Goal: Information Seeking & Learning: Learn about a topic

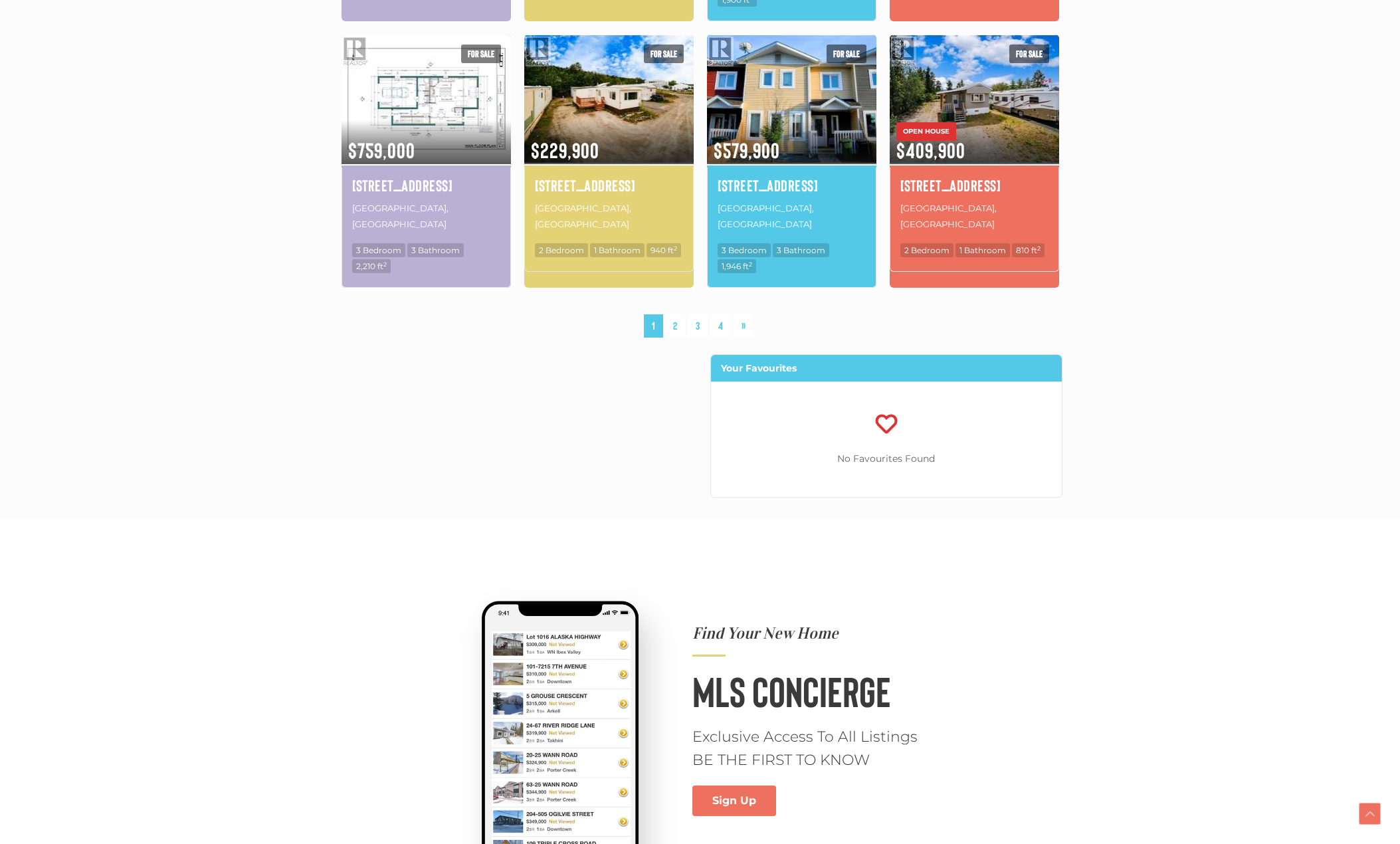
scroll to position [997, 0]
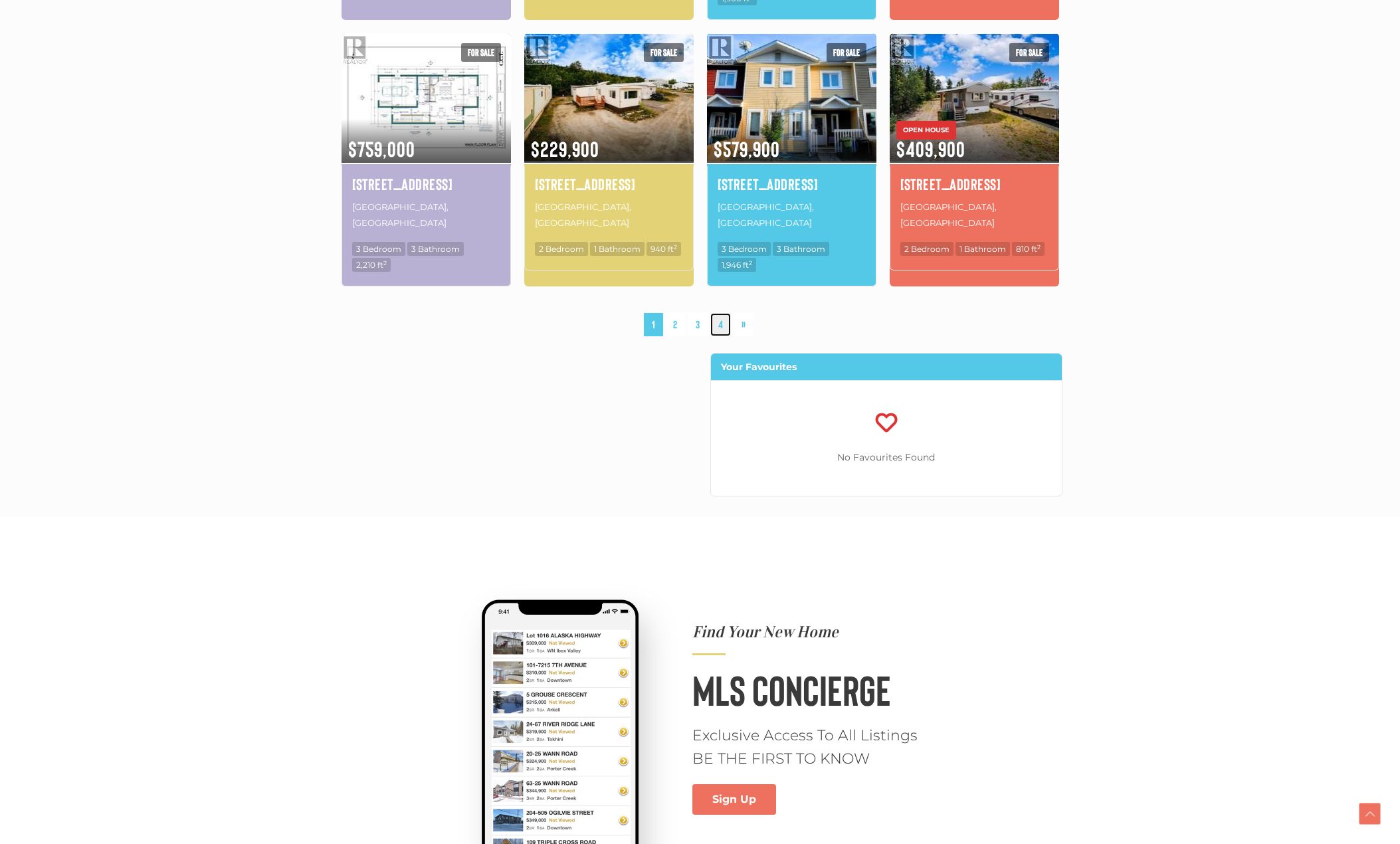
click at [730, 313] on link "4" at bounding box center [721, 324] width 20 height 23
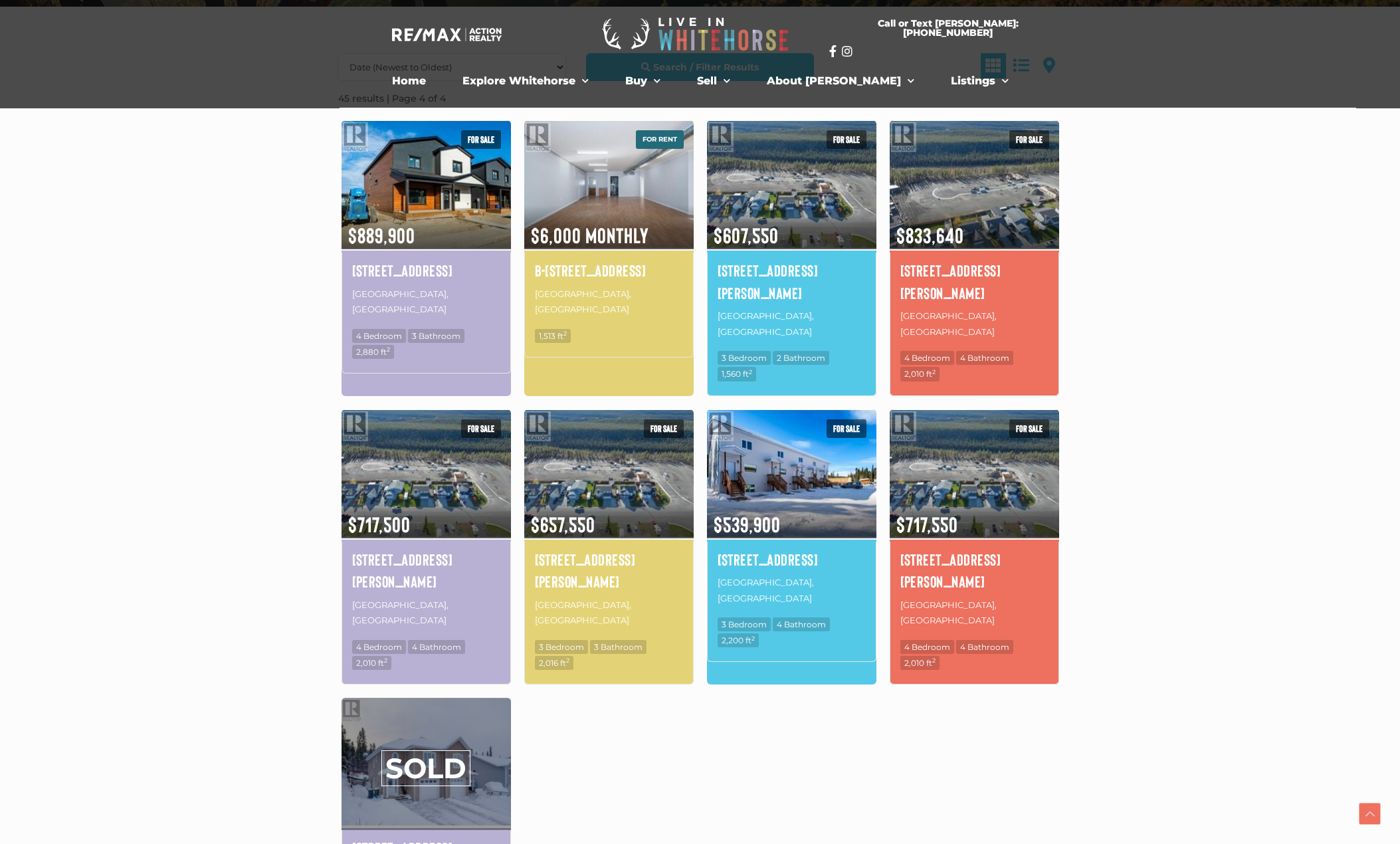
scroll to position [374, 0]
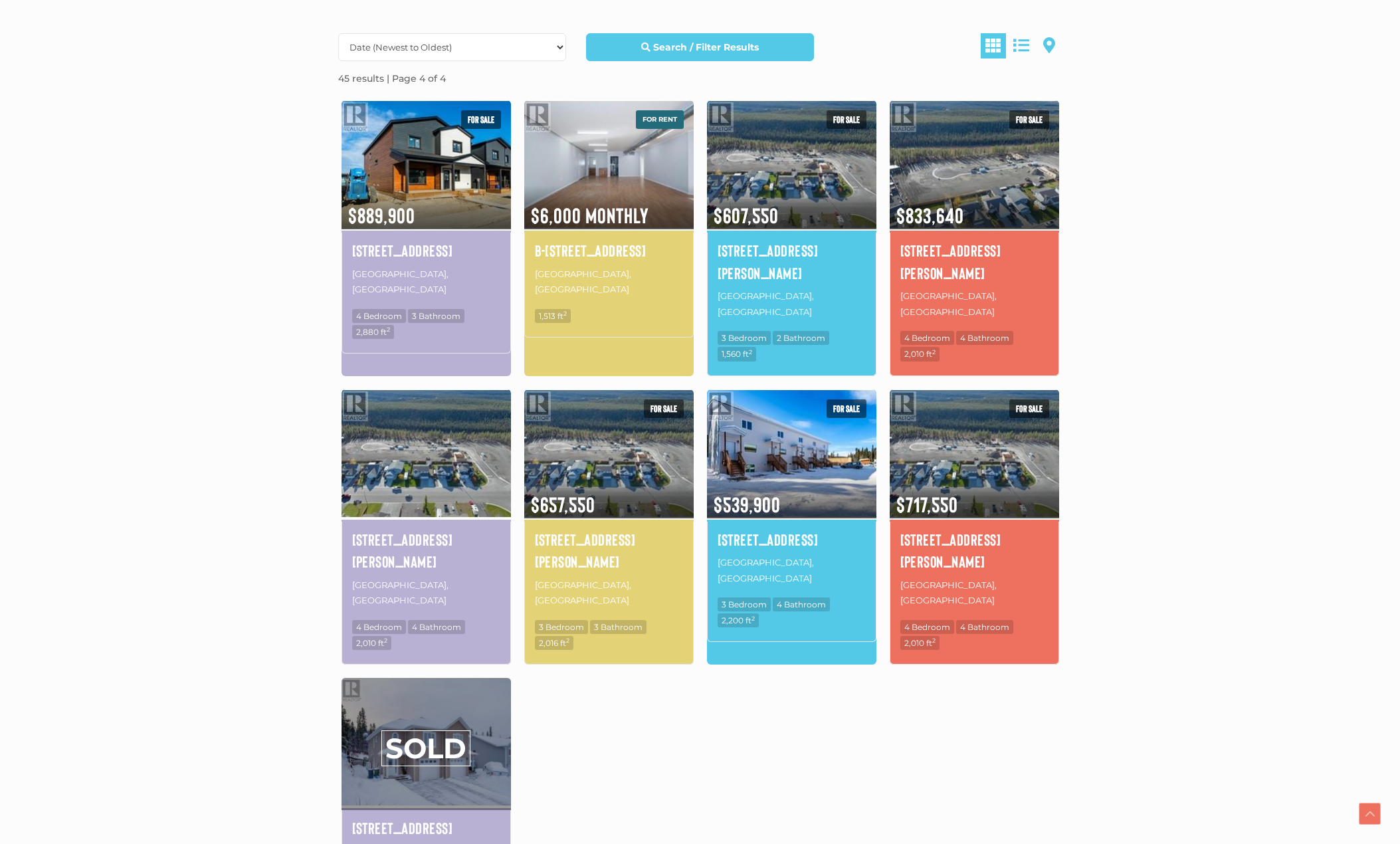
click at [400, 443] on img at bounding box center [426, 454] width 169 height 132
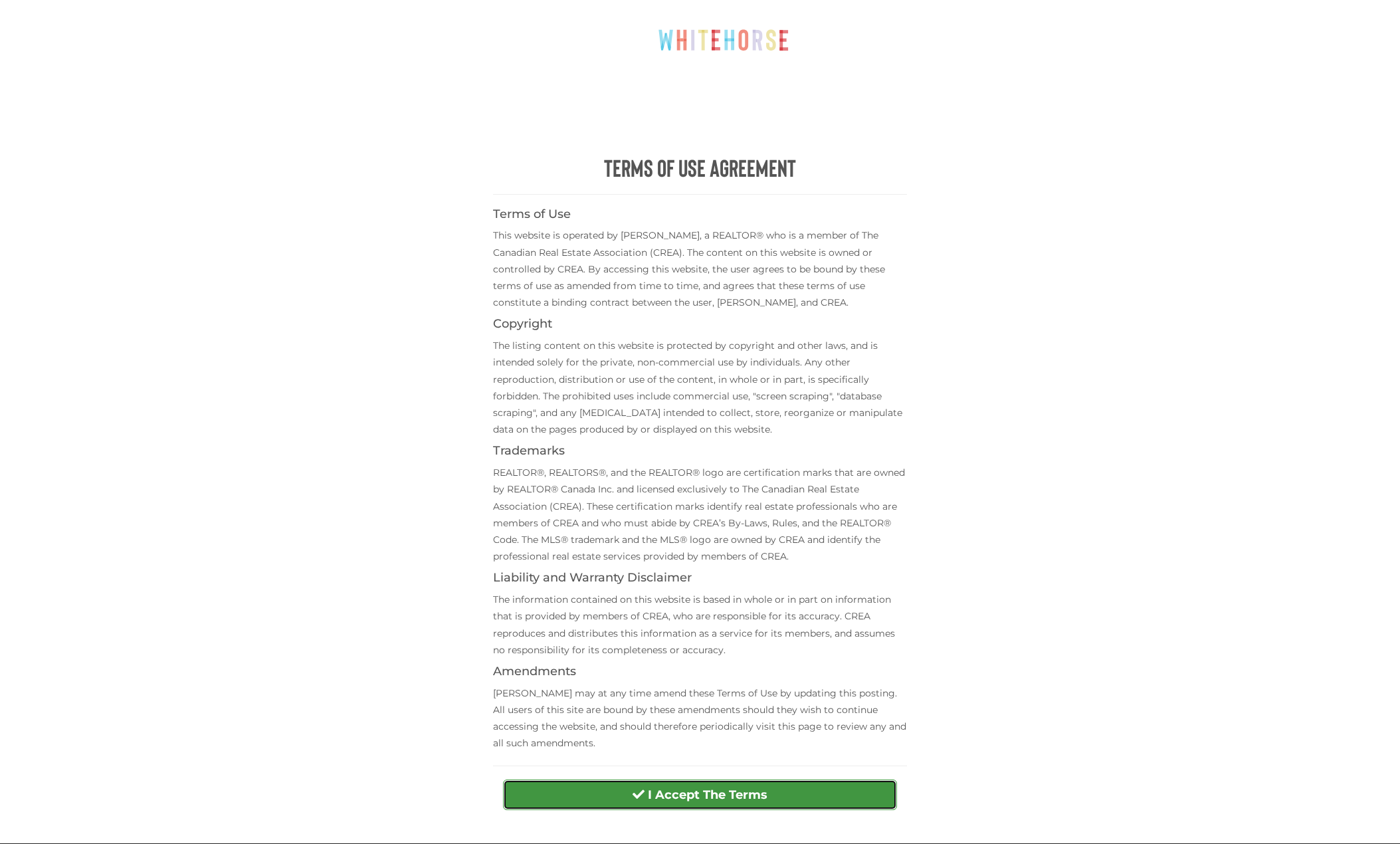
click at [721, 779] on button "I Accept The Terms" at bounding box center [700, 795] width 394 height 31
click at [757, 797] on strong "I Accept The Terms" at bounding box center [708, 795] width 119 height 15
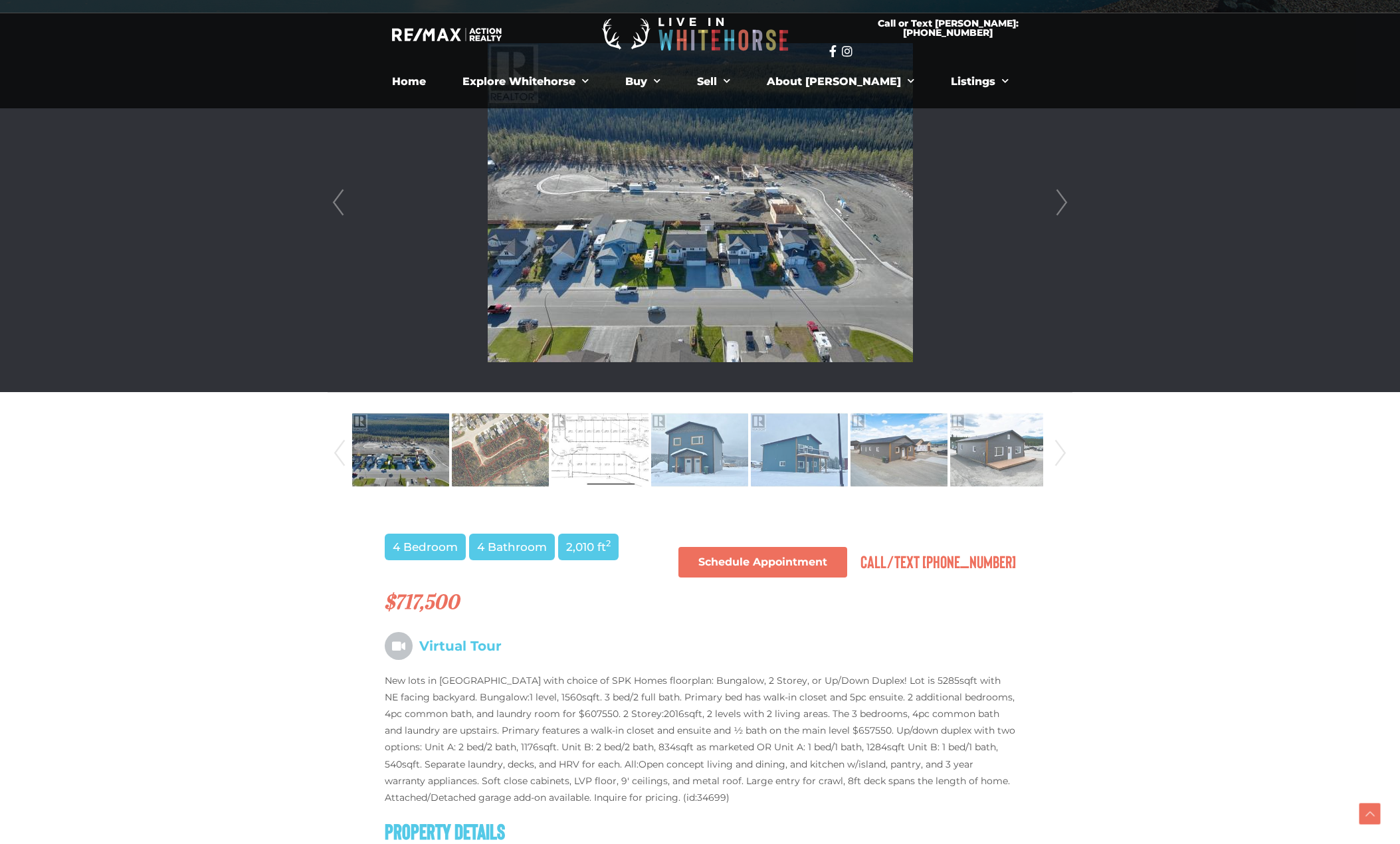
scroll to position [266, 0]
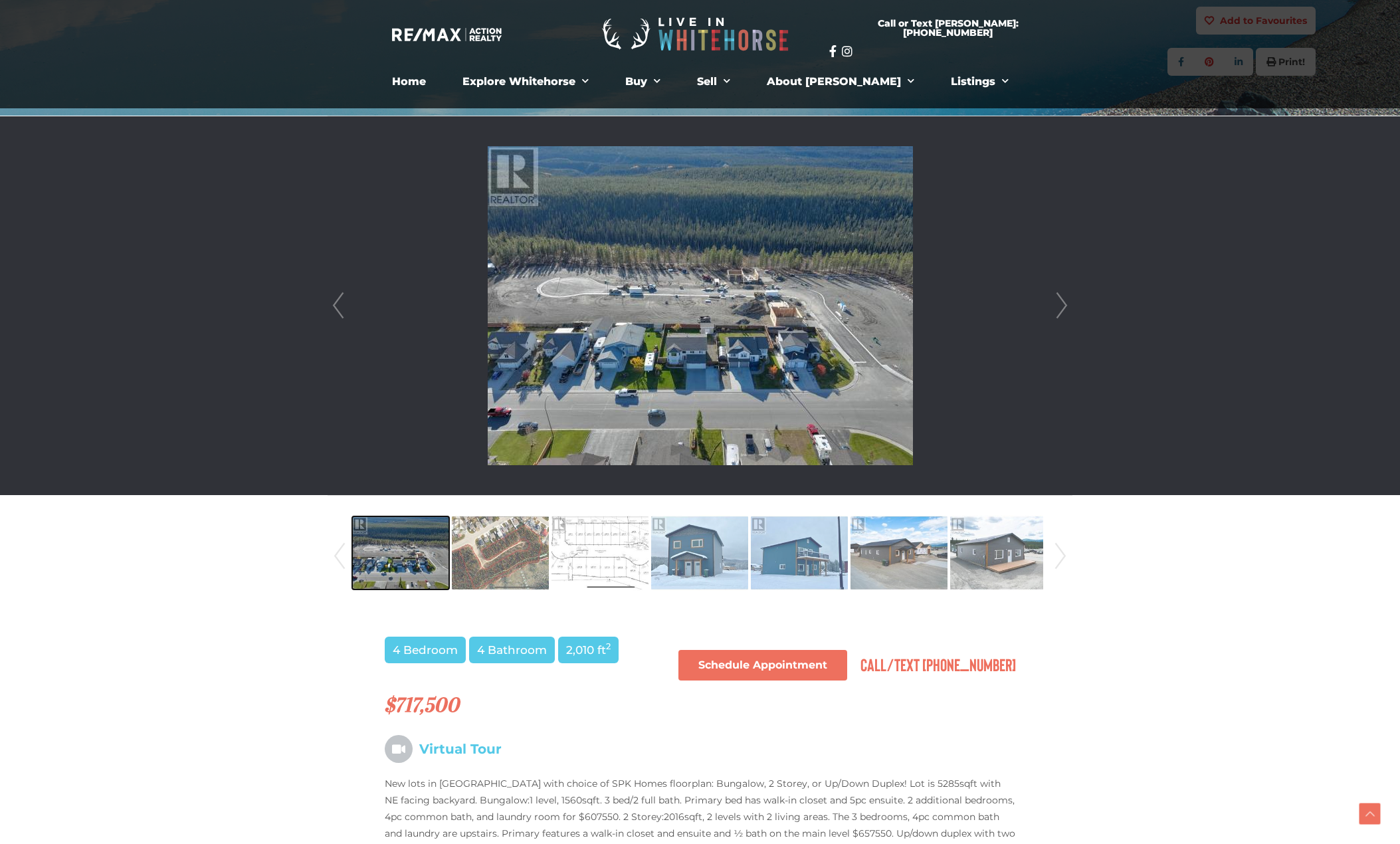
click at [417, 571] on img at bounding box center [400, 552] width 97 height 76
click at [578, 563] on img at bounding box center [599, 552] width 97 height 76
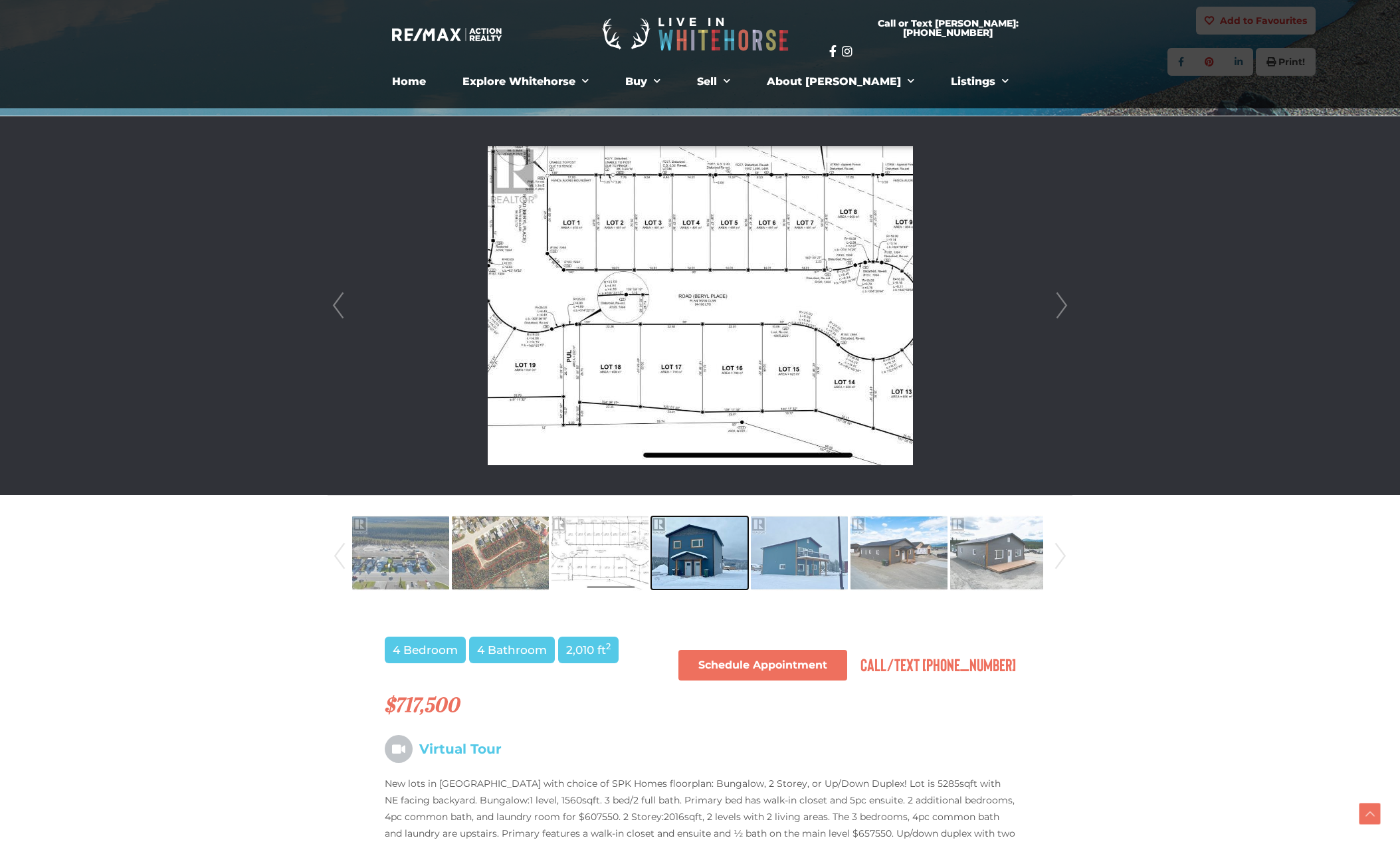
click at [657, 562] on img at bounding box center [700, 552] width 97 height 76
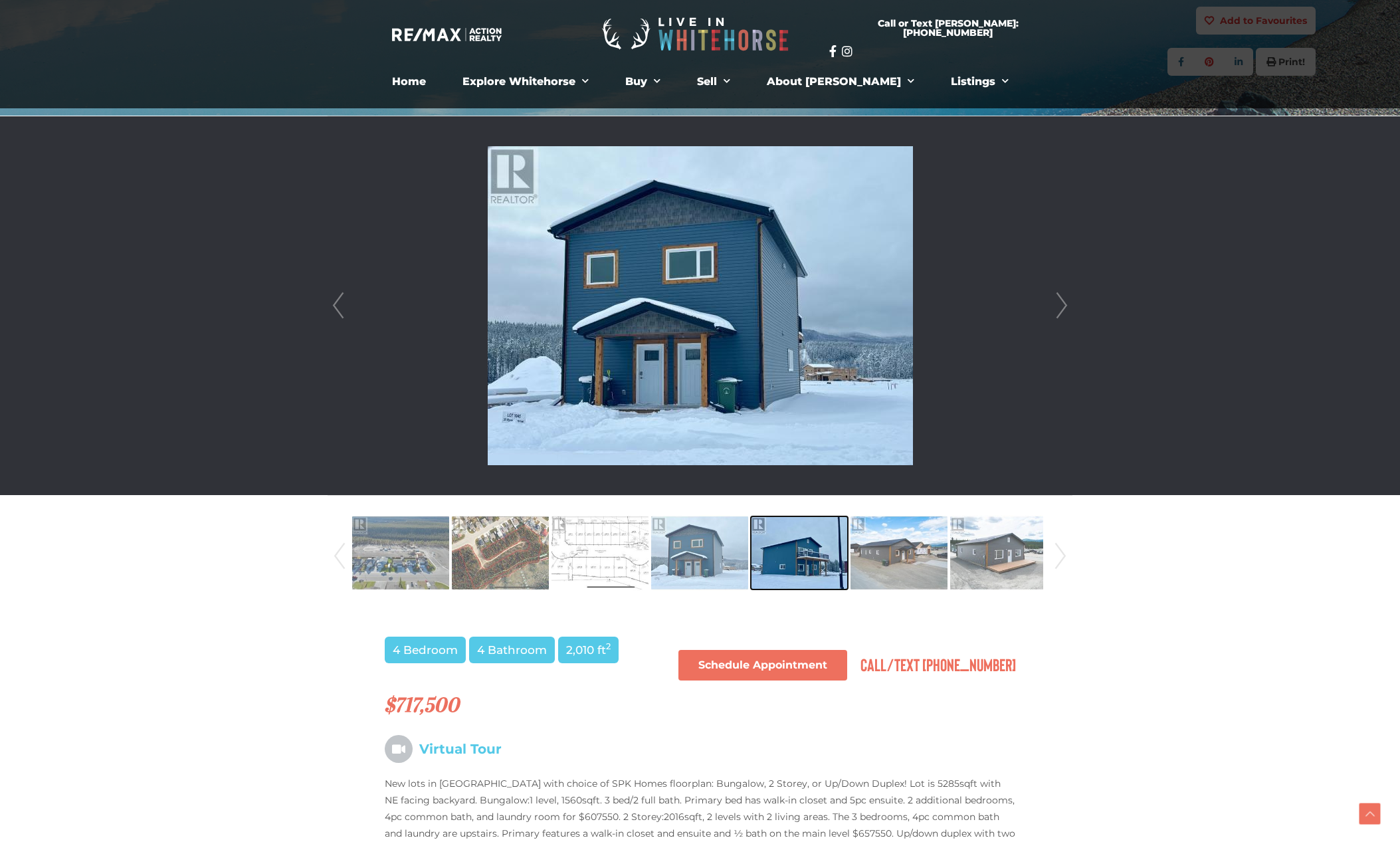
click at [780, 560] on img at bounding box center [799, 552] width 97 height 76
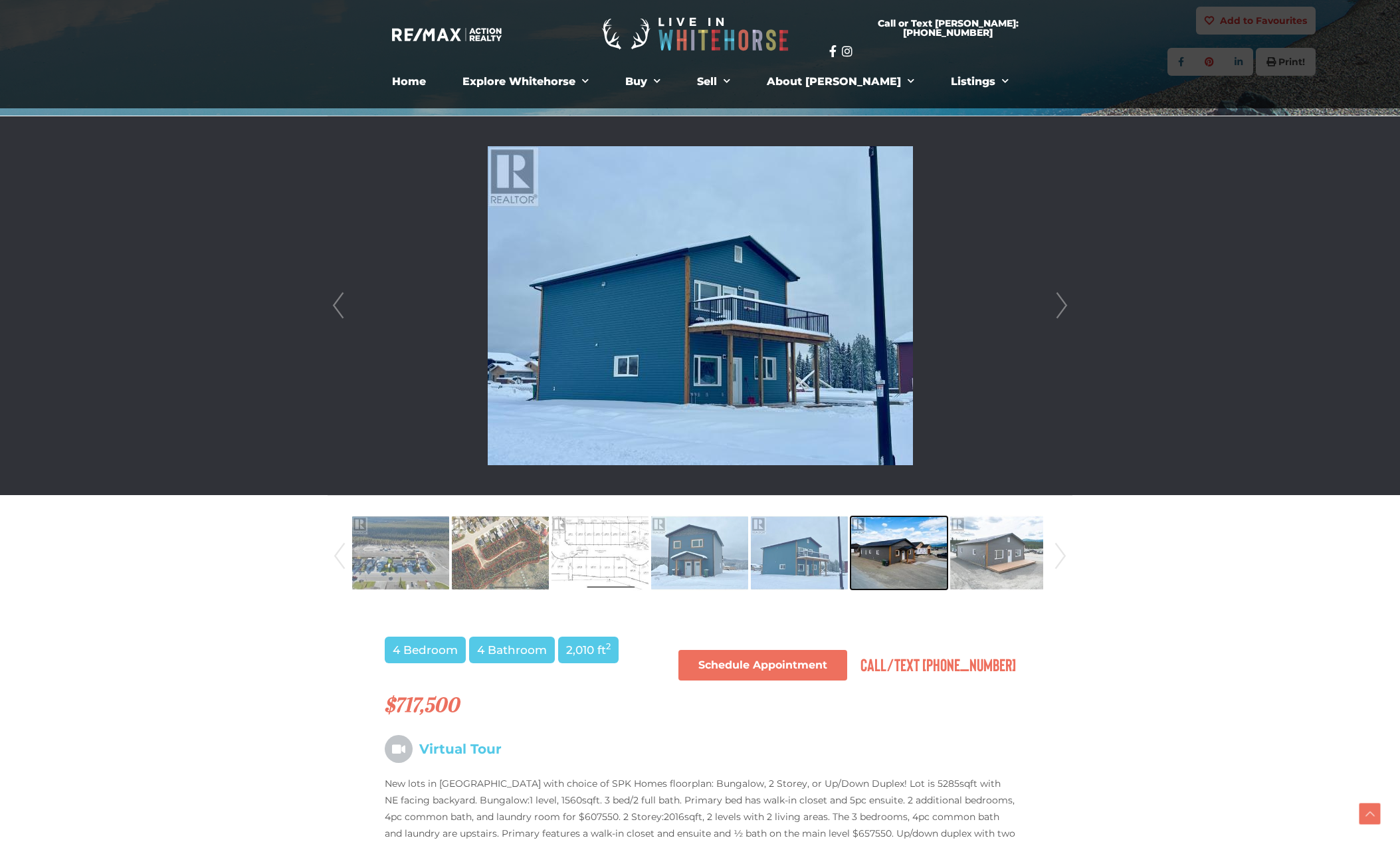
click at [868, 564] on img at bounding box center [899, 552] width 97 height 76
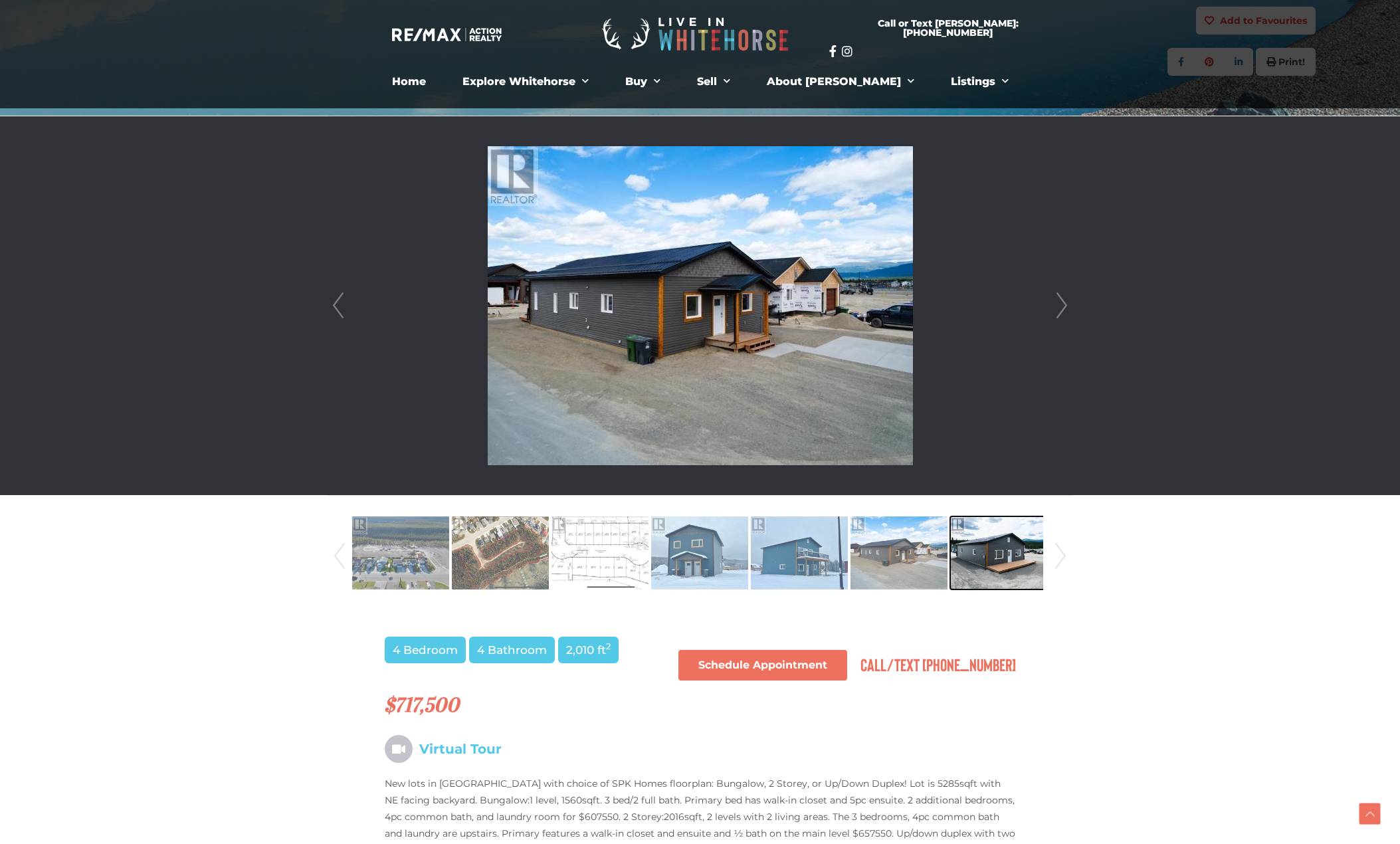
click at [966, 558] on img at bounding box center [999, 552] width 97 height 76
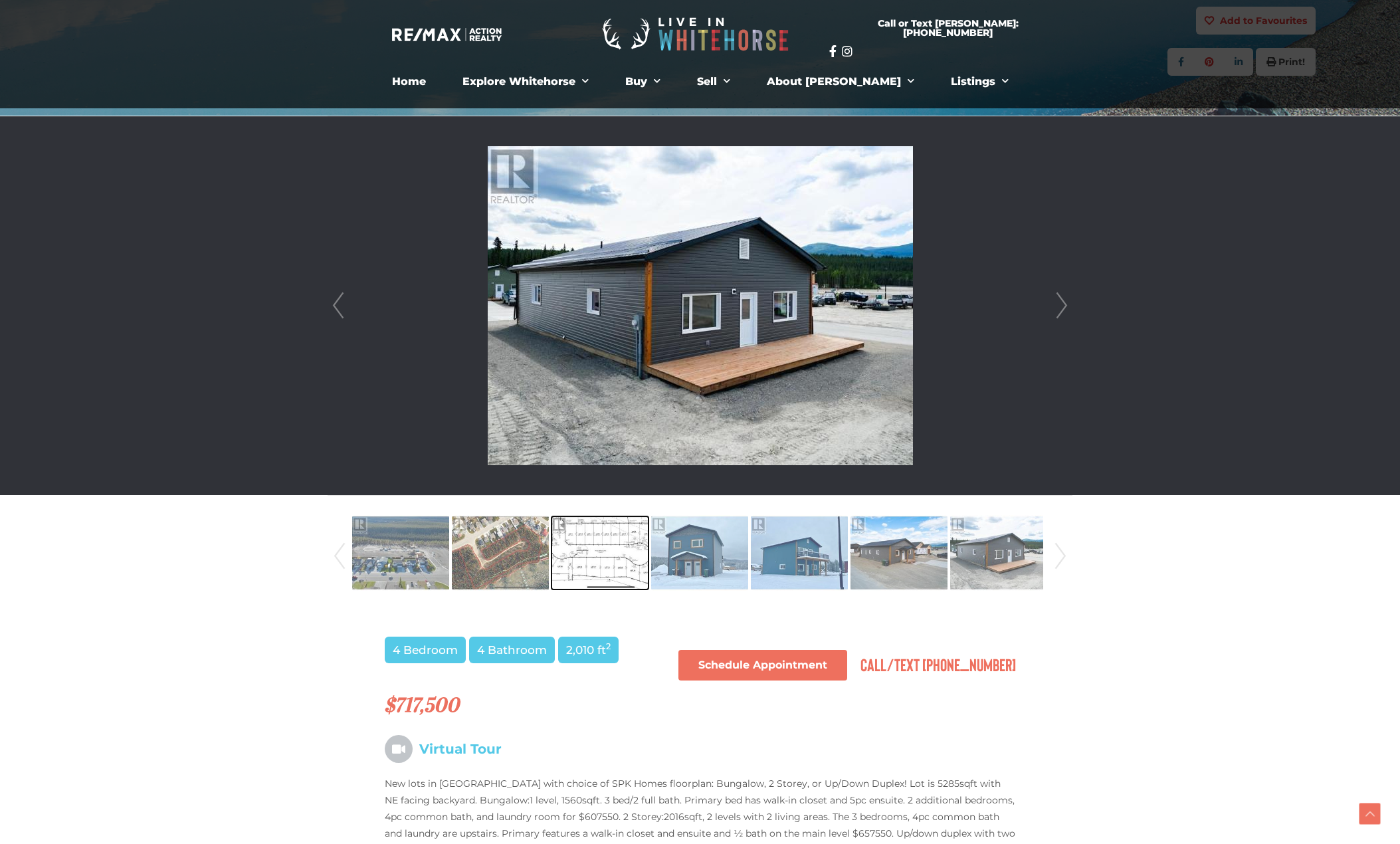
click at [578, 558] on img at bounding box center [599, 552] width 97 height 76
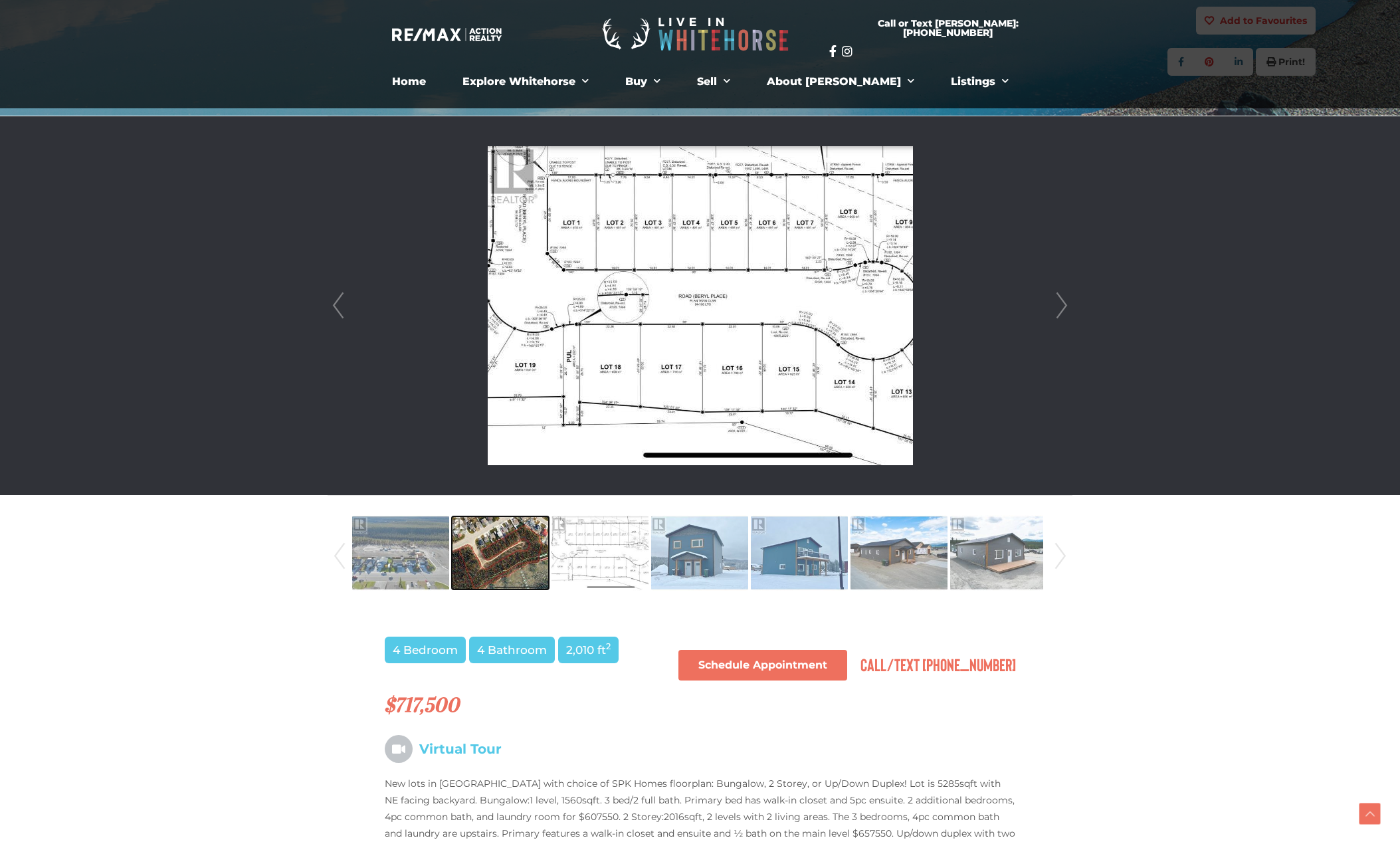
click at [468, 565] on img at bounding box center [500, 552] width 97 height 76
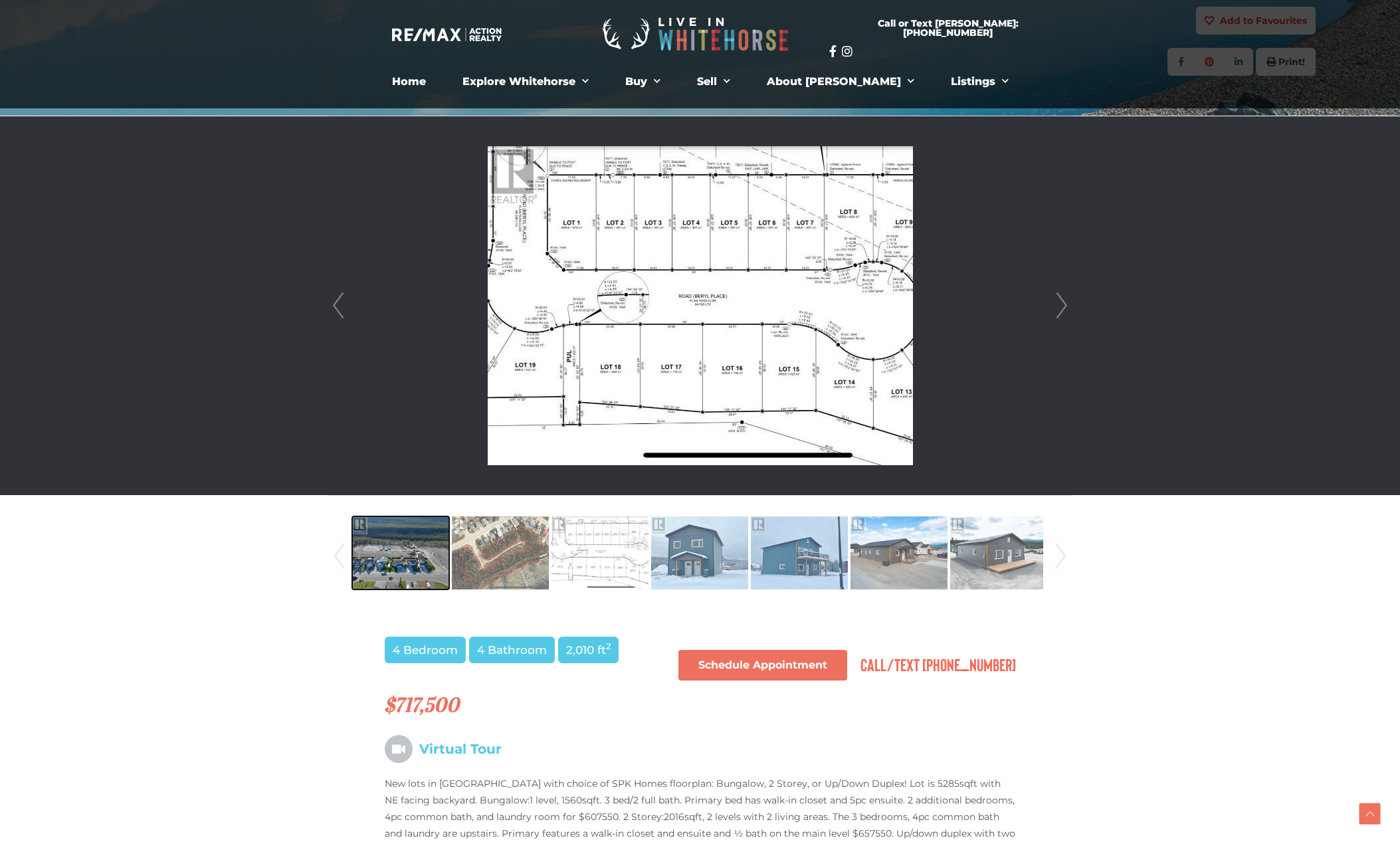
click at [393, 564] on img at bounding box center [400, 552] width 97 height 76
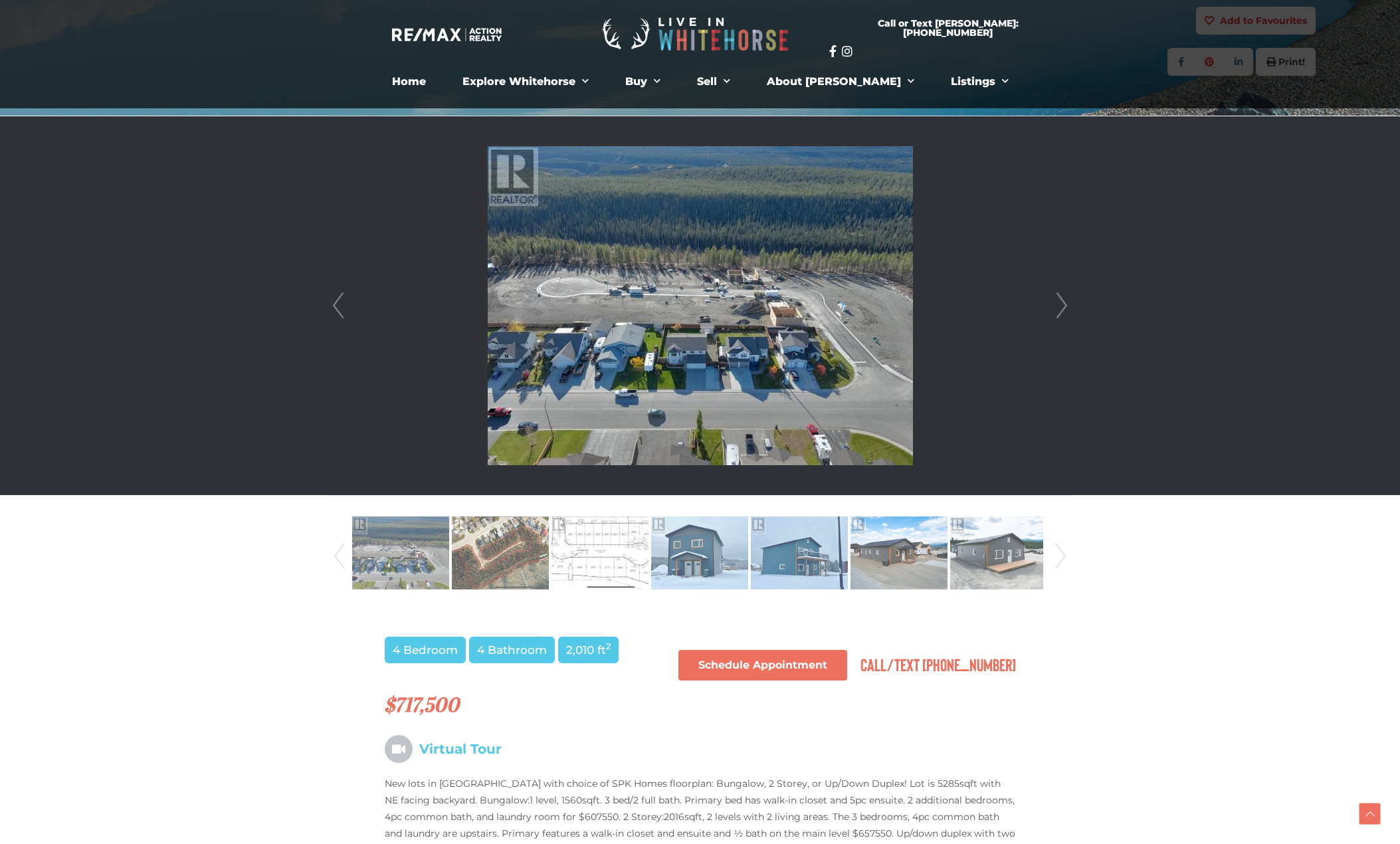
click at [681, 337] on img at bounding box center [700, 305] width 425 height 319
click at [1063, 297] on link "Next" at bounding box center [1062, 305] width 20 height 379
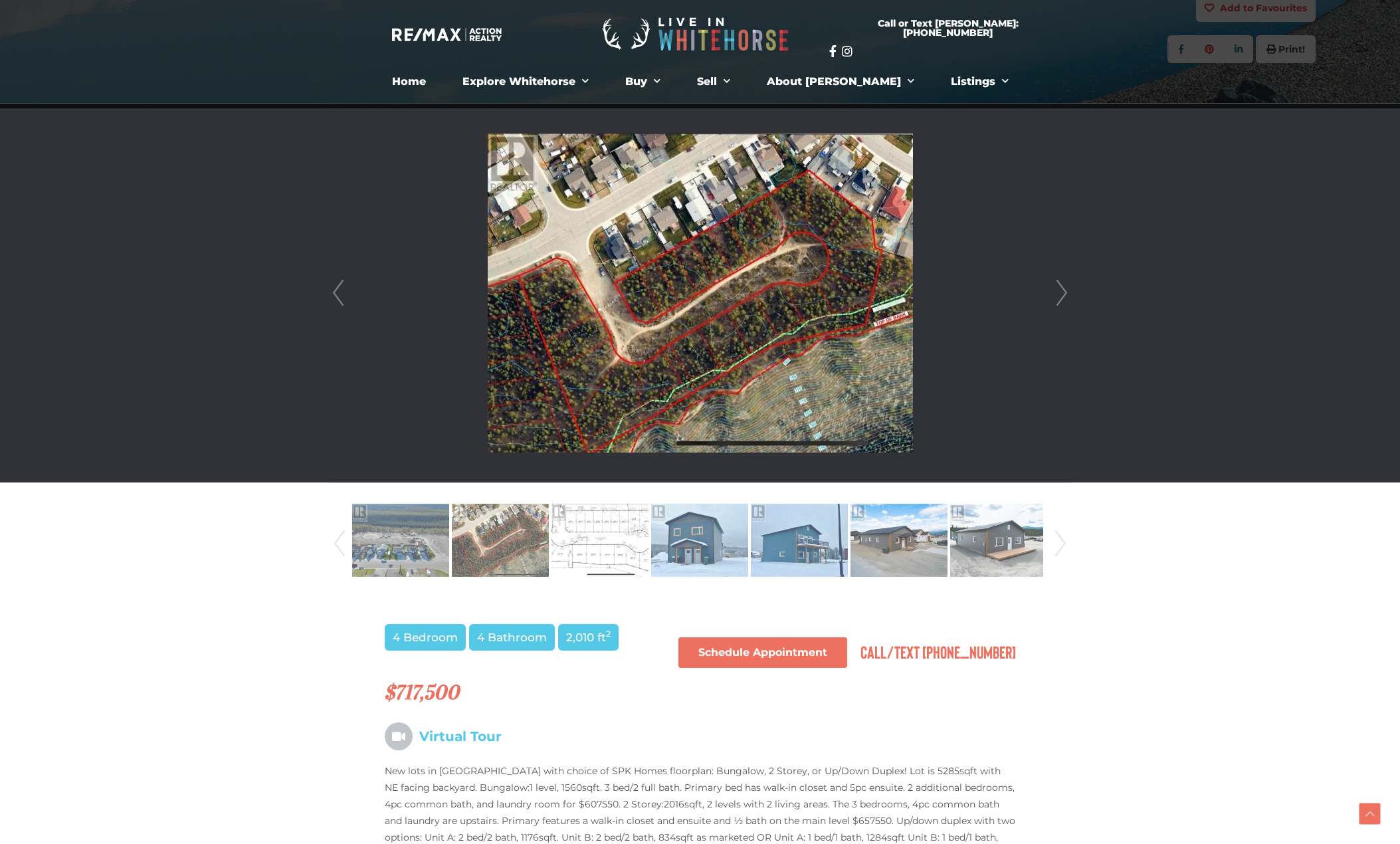
scroll to position [731, 0]
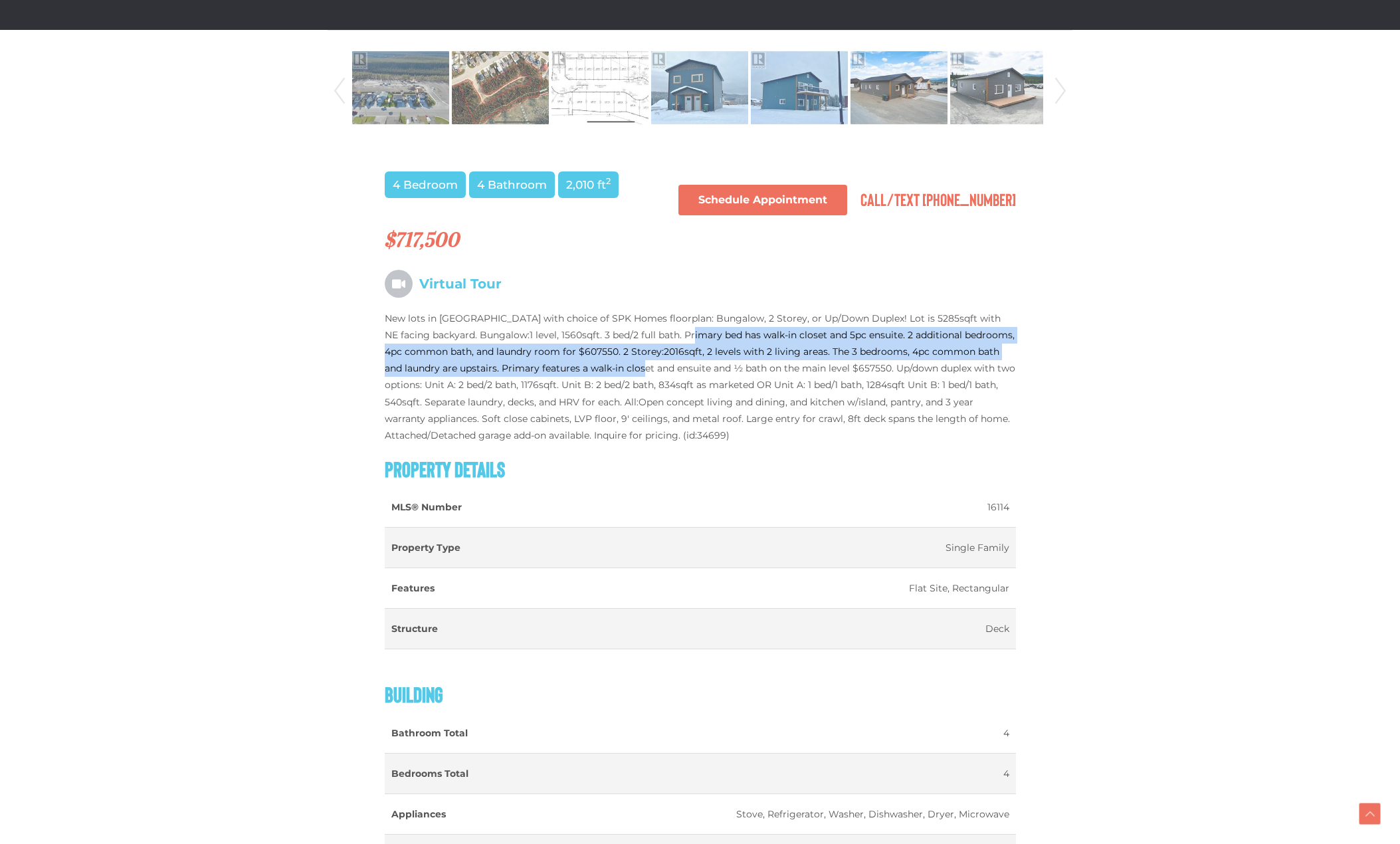
drag, startPoint x: 648, startPoint y: 366, endPoint x: 670, endPoint y: 329, distance: 43.0
click at [670, 329] on p "New lots in Copper Ridge with choice of SPK Homes floorplan: Bungalow, 2 Storey…" at bounding box center [700, 377] width 631 height 134
click at [670, 329] on p "New lots in Copper Ridge with choice of SPK Homes floorplan: Bungalow, 2 Storey…" at bounding box center [700, 377] width 631 height 134
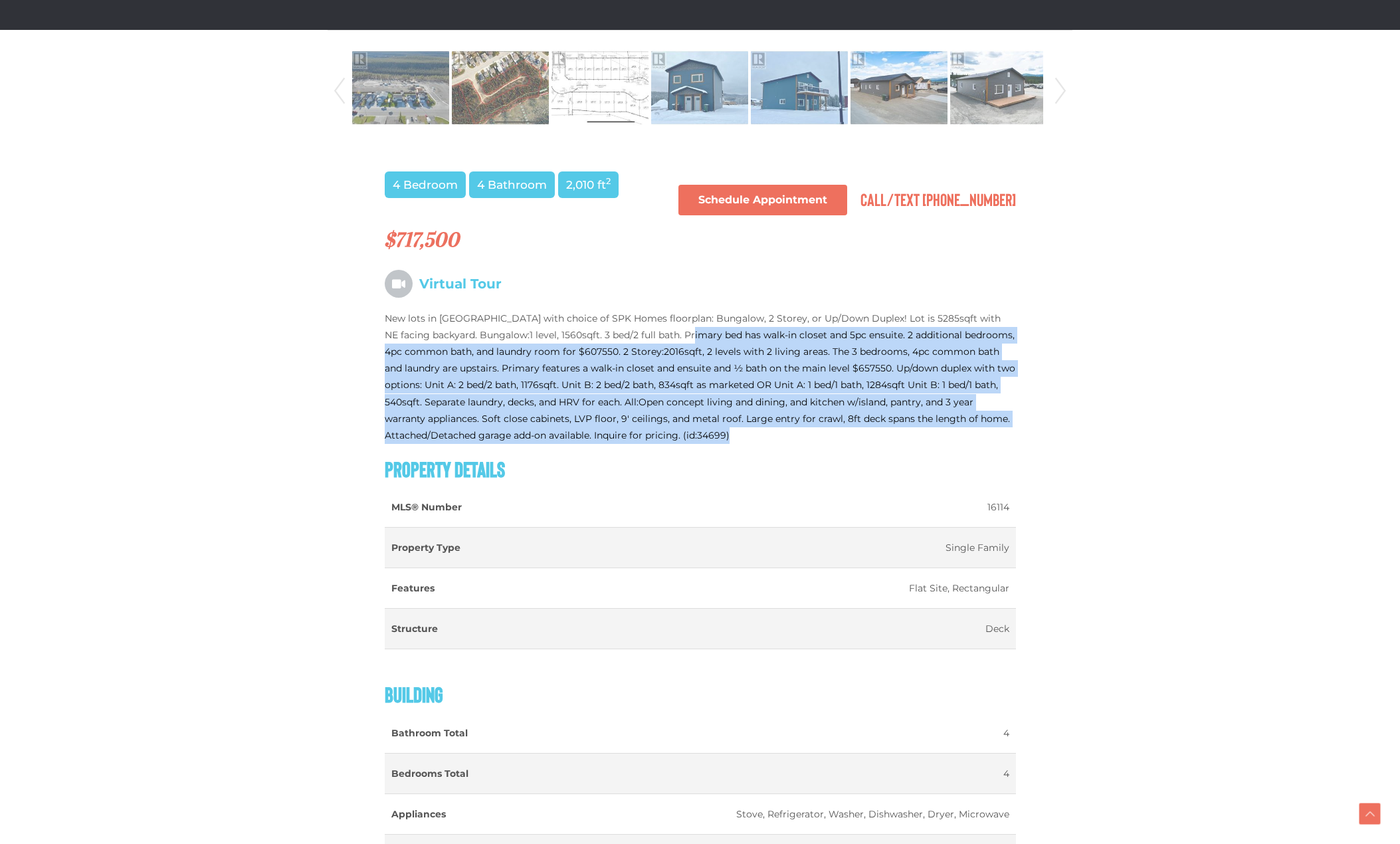
drag, startPoint x: 670, startPoint y: 329, endPoint x: 964, endPoint y: 446, distance: 316.4
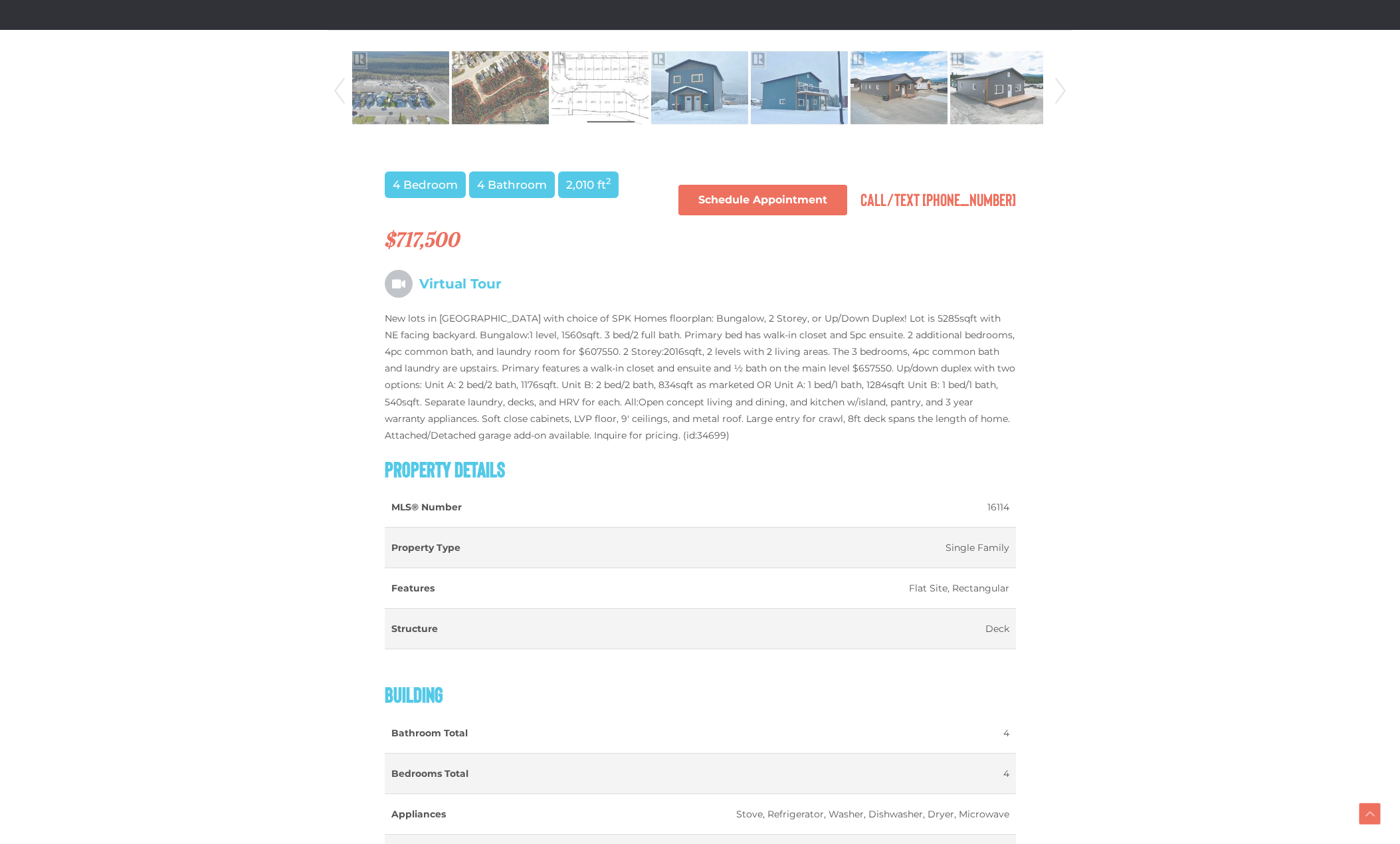
click at [884, 427] on p "New lots in Copper Ridge with choice of SPK Homes floorplan: Bungalow, 2 Storey…" at bounding box center [700, 377] width 631 height 134
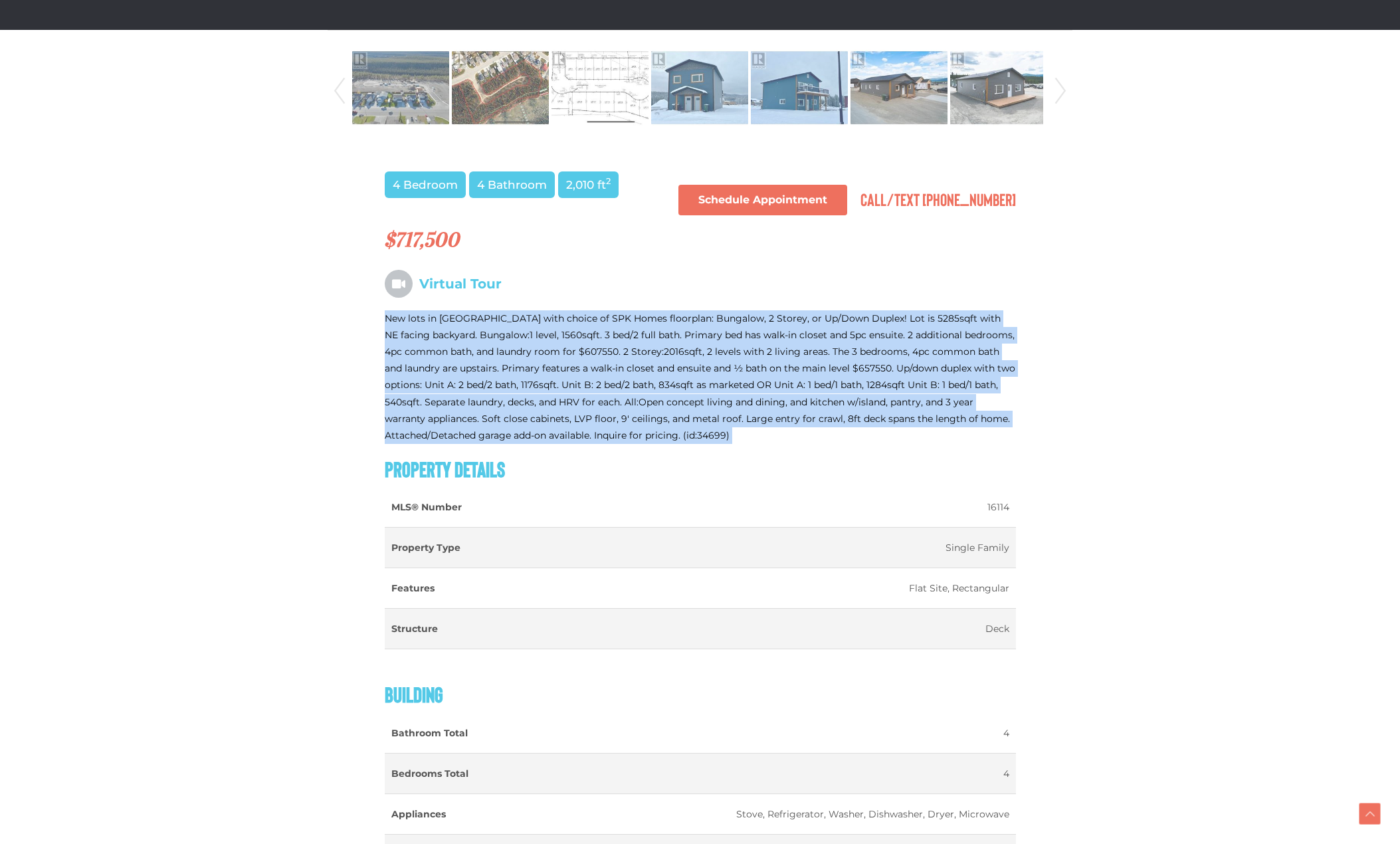
drag, startPoint x: 884, startPoint y: 427, endPoint x: 745, endPoint y: 337, distance: 165.6
click at [745, 337] on p "New lots in Copper Ridge with choice of SPK Homes floorplan: Bungalow, 2 Storey…" at bounding box center [700, 377] width 631 height 134
click at [745, 339] on p "New lots in Copper Ridge with choice of SPK Homes floorplan: Bungalow, 2 Storey…" at bounding box center [700, 377] width 631 height 134
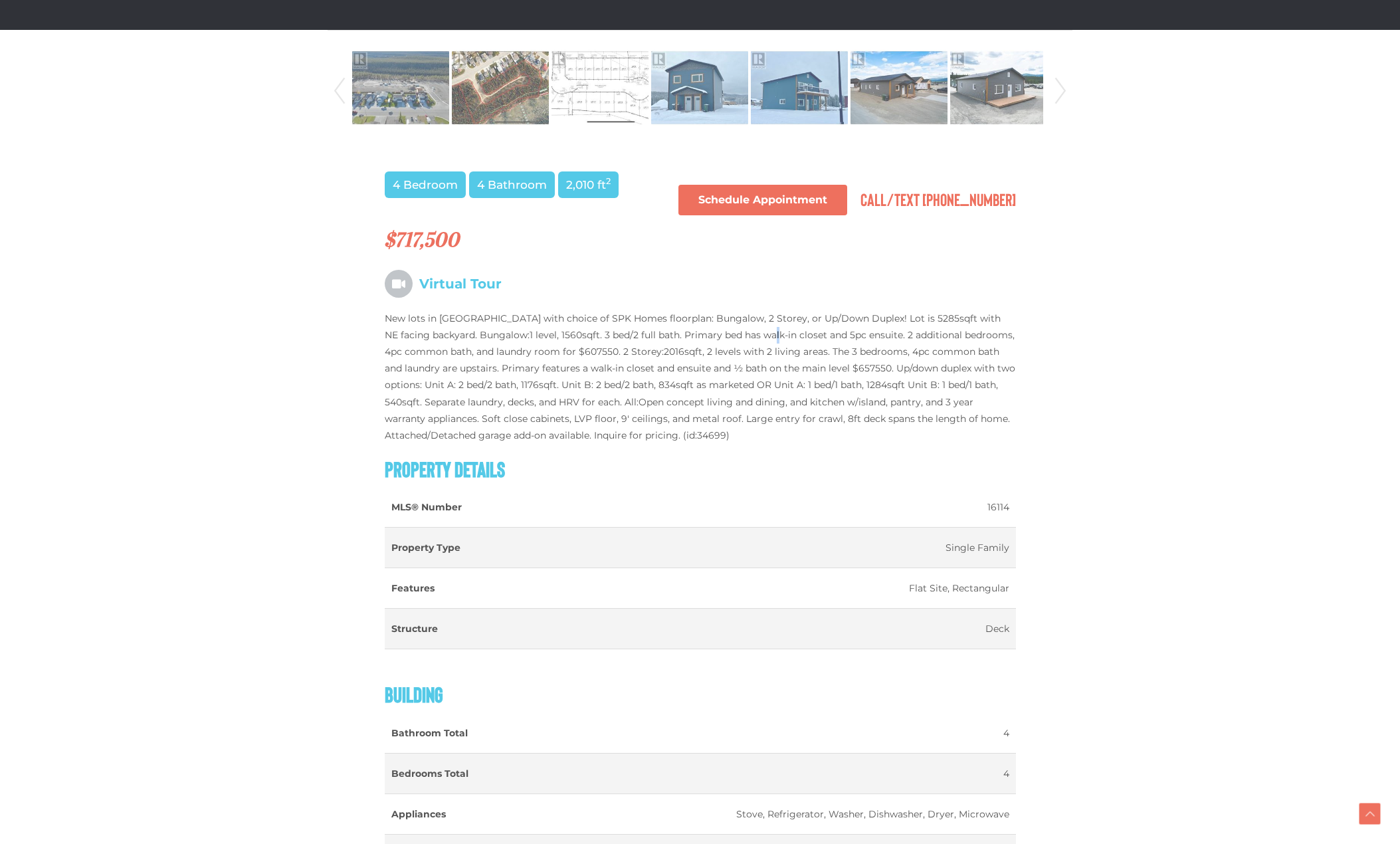
click at [745, 339] on p "New lots in Copper Ridge with choice of SPK Homes floorplan: Bungalow, 2 Storey…" at bounding box center [700, 377] width 631 height 134
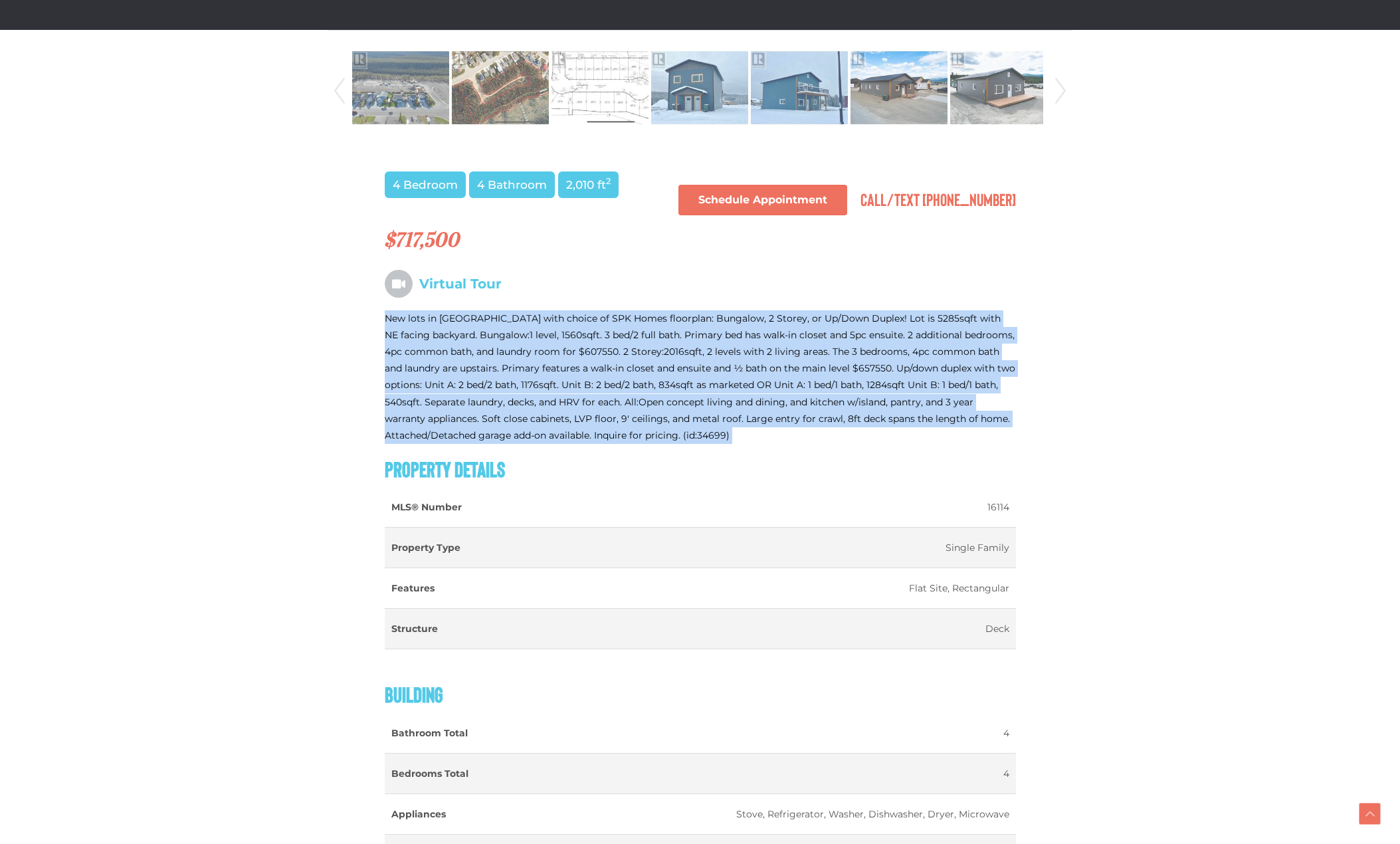
drag, startPoint x: 745, startPoint y: 339, endPoint x: 921, endPoint y: 430, distance: 198.1
click at [921, 430] on p "New lots in Copper Ridge with choice of SPK Homes floorplan: Bungalow, 2 Storey…" at bounding box center [700, 377] width 631 height 134
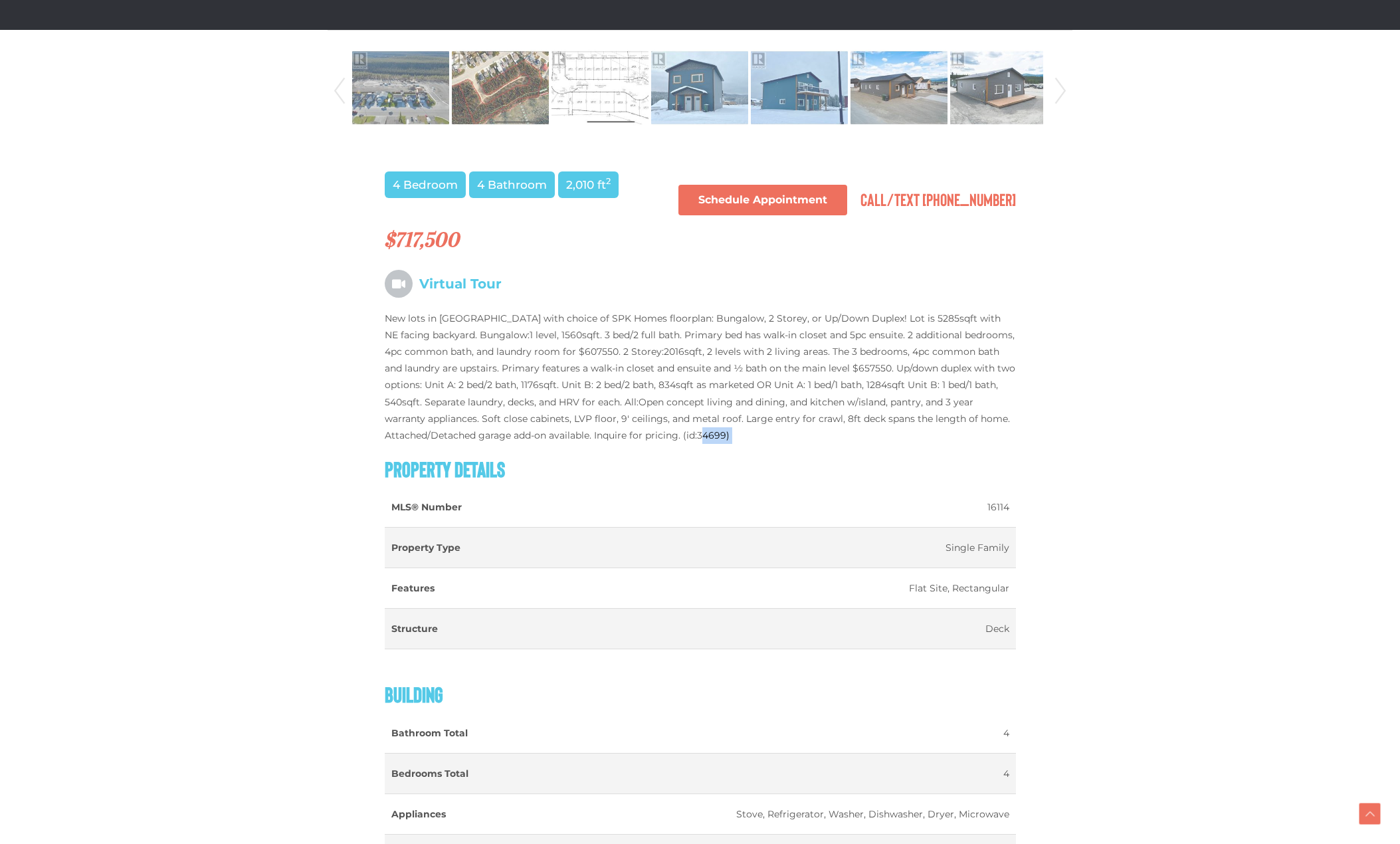
click at [921, 430] on p "New lots in Copper Ridge with choice of SPK Homes floorplan: Bungalow, 2 Storey…" at bounding box center [700, 377] width 631 height 134
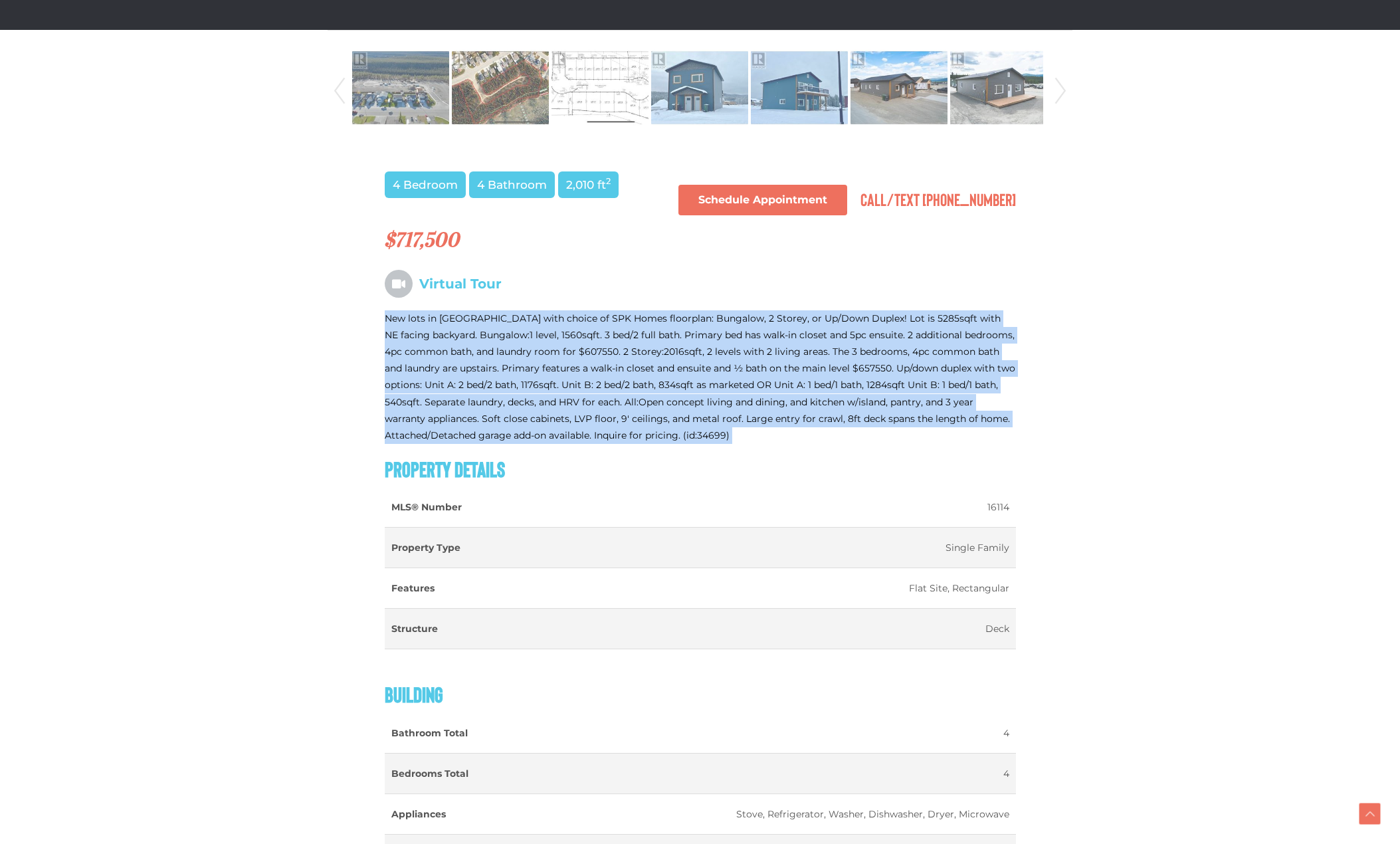
drag, startPoint x: 921, startPoint y: 430, endPoint x: 896, endPoint y: 353, distance: 81.0
click at [896, 353] on p "New lots in Copper Ridge with choice of SPK Homes floorplan: Bungalow, 2 Storey…" at bounding box center [700, 377] width 631 height 134
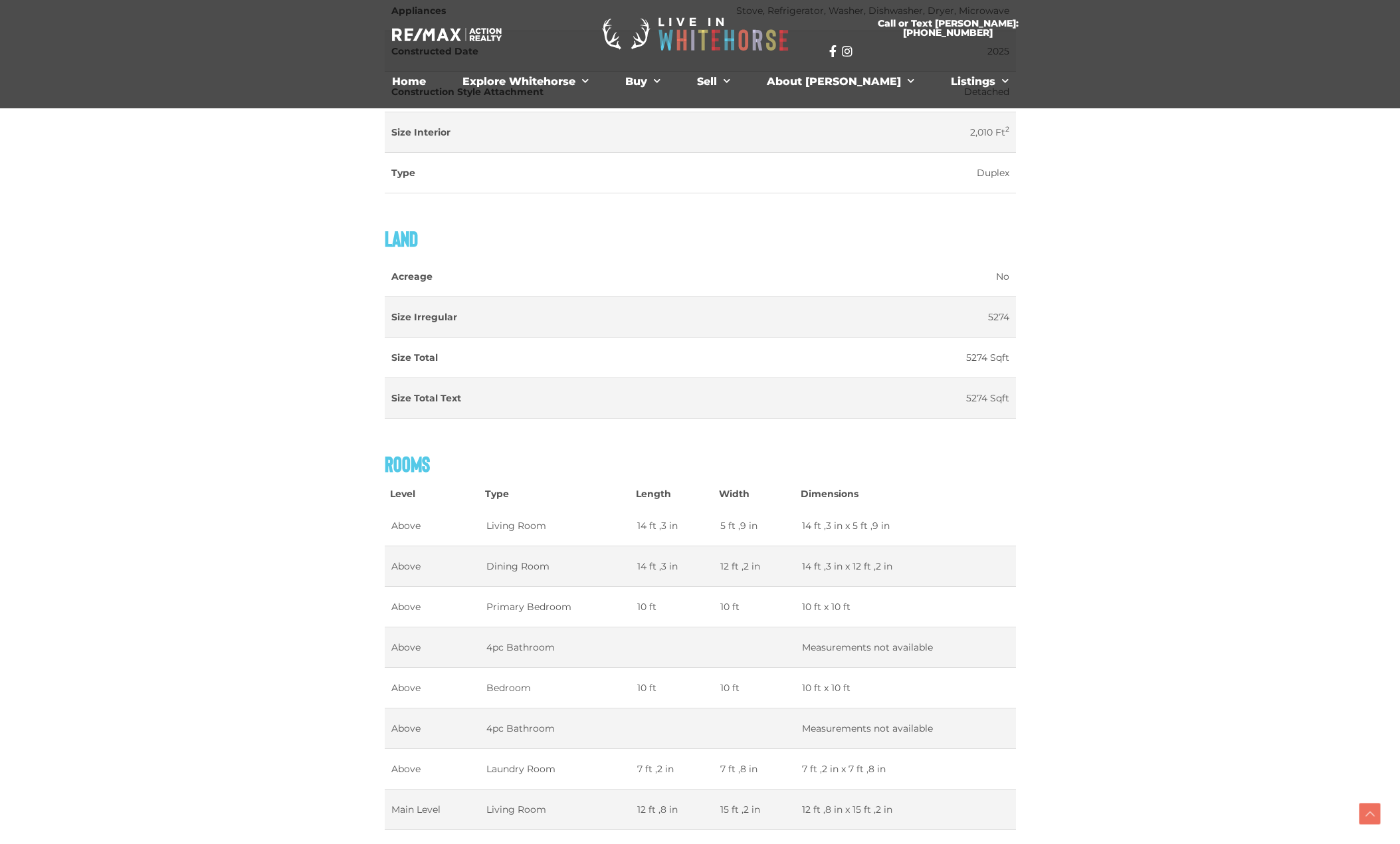
scroll to position [0, 0]
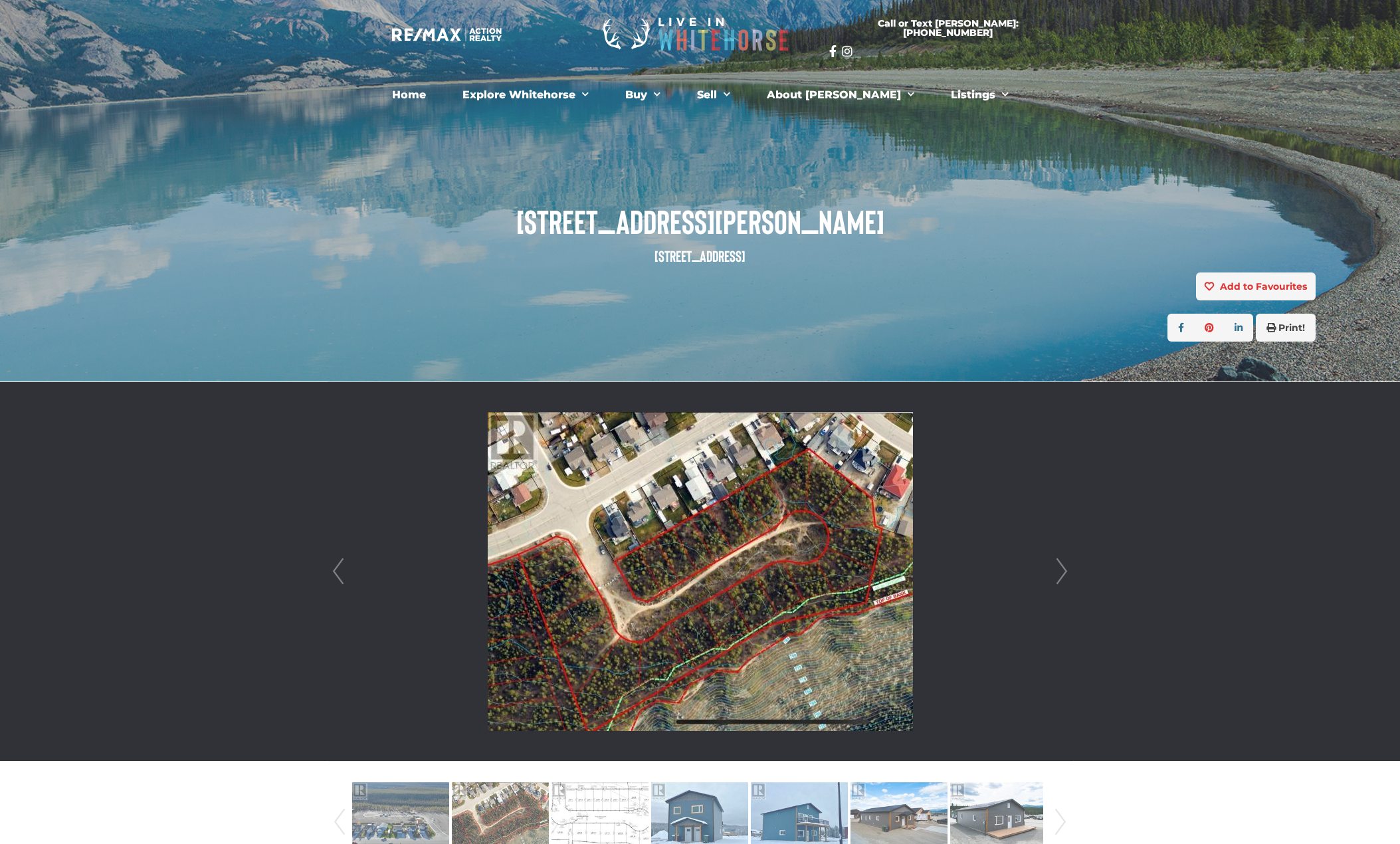
drag, startPoint x: 1138, startPoint y: 624, endPoint x: 1080, endPoint y: 224, distance: 404.2
